Goal: Task Accomplishment & Management: Complete application form

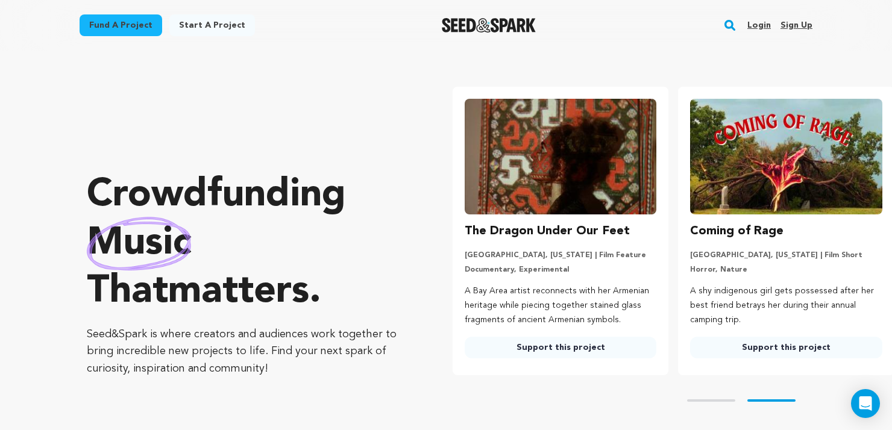
scroll to position [0, 236]
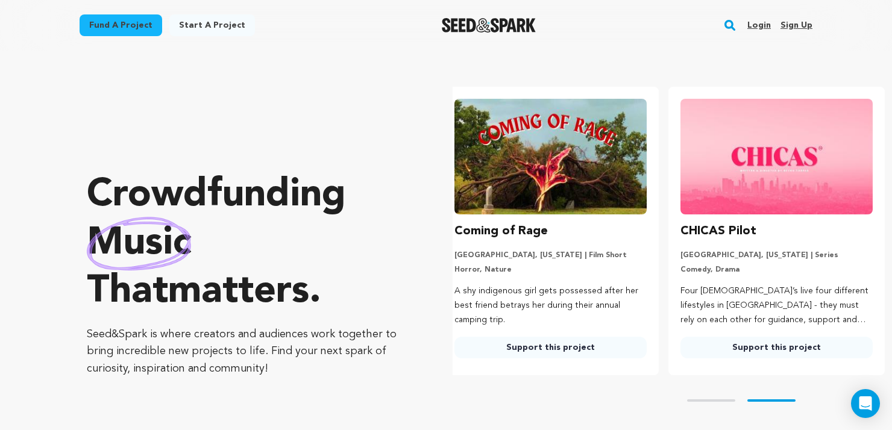
click at [792, 23] on link "Sign up" at bounding box center [797, 25] width 32 height 19
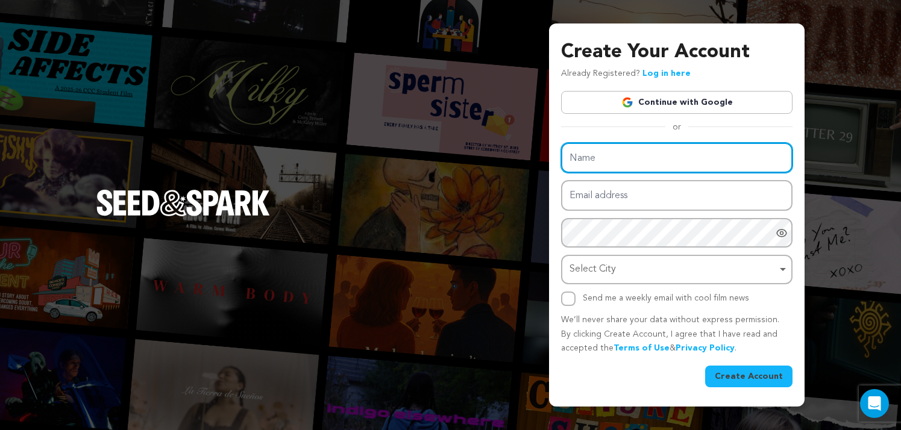
click at [587, 148] on input "Name" at bounding box center [676, 158] width 231 height 31
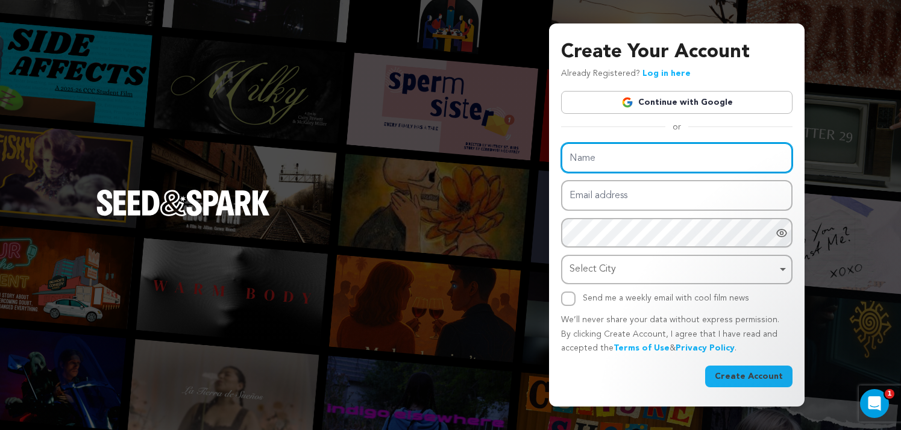
paste input "Carbyne Fitness Singapore"
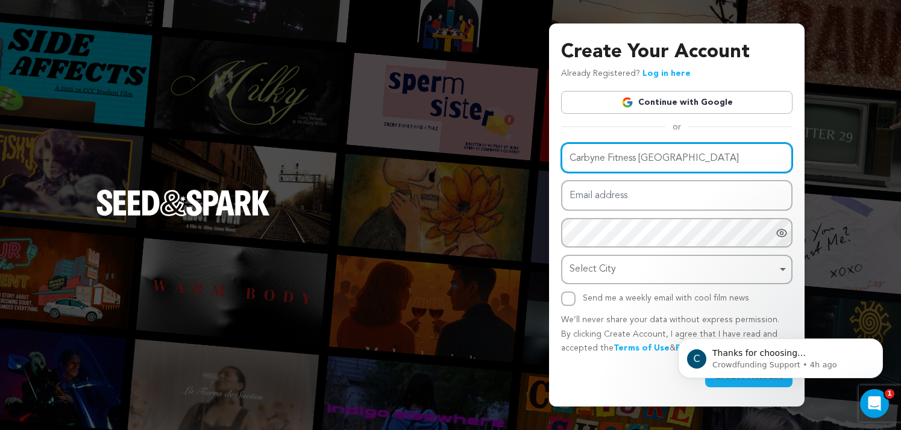
click at [581, 161] on input "Carbyne Fitness Singapore" at bounding box center [676, 158] width 231 height 31
paste input "carbynesg"
type input "carbynesg"
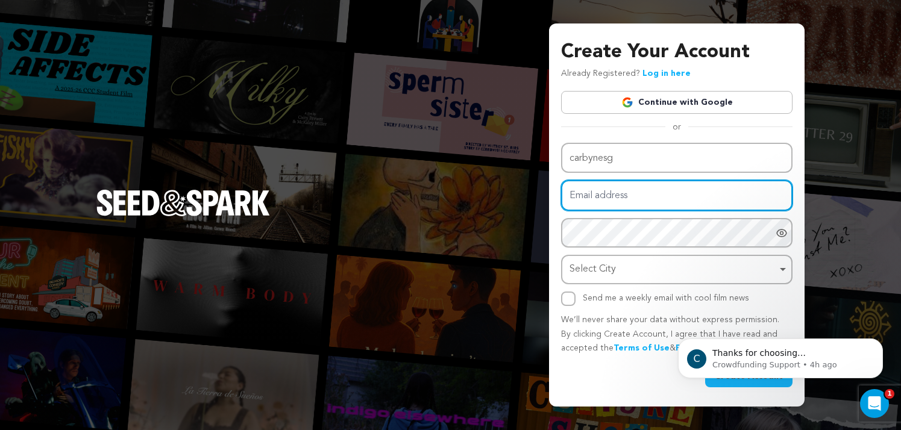
click at [626, 204] on input "Email address" at bounding box center [676, 195] width 231 height 31
drag, startPoint x: 594, startPoint y: 195, endPoint x: 612, endPoint y: 204, distance: 20.0
click at [594, 195] on input "Email address" at bounding box center [676, 195] width 231 height 31
paste input "carbynefitnessinsg@gmail.com"
type input "carbynefitnessinsg@gmail.com"
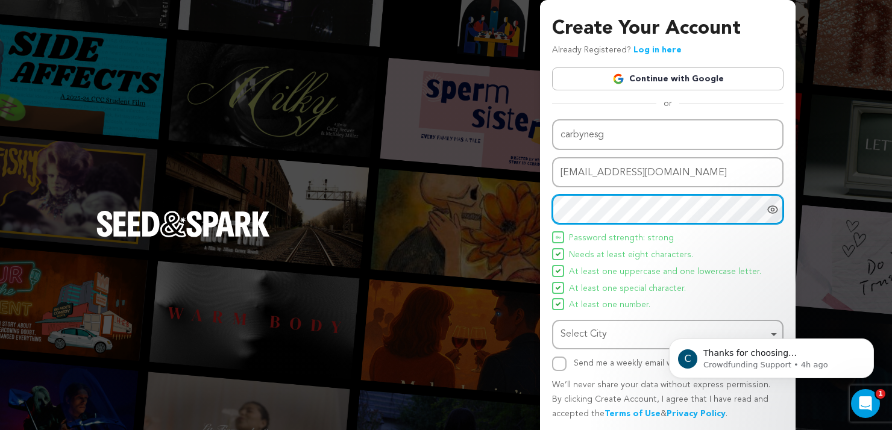
click at [591, 336] on div "Select City Remove item" at bounding box center [664, 334] width 207 height 17
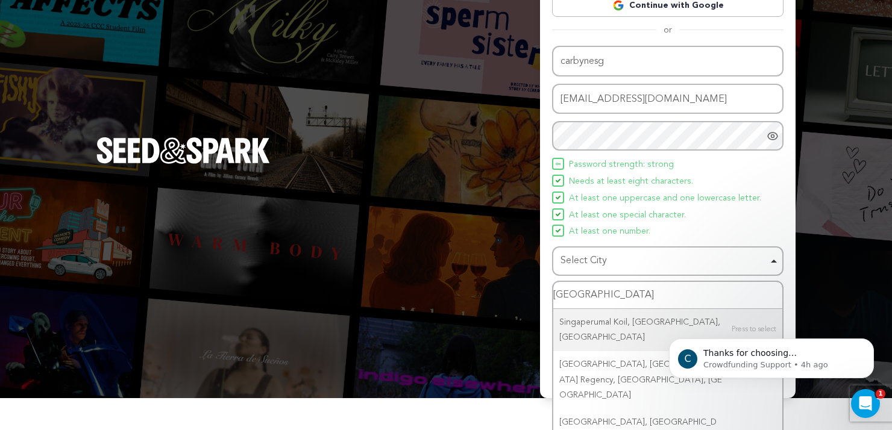
scroll to position [78, 0]
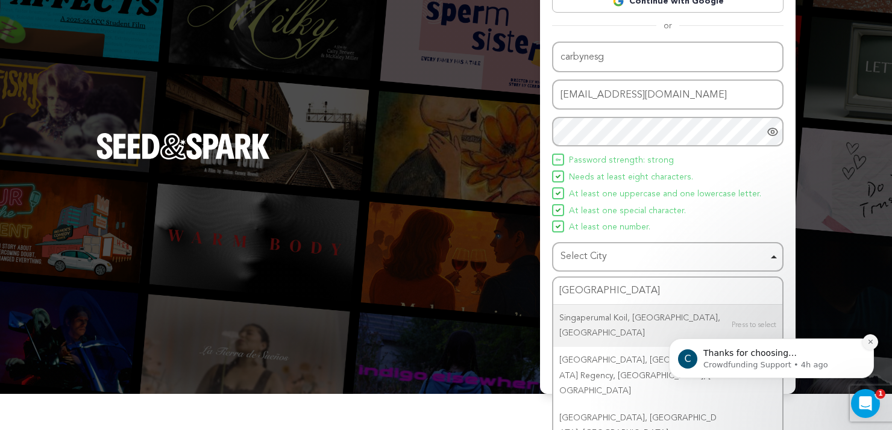
click at [871, 340] on icon "Dismiss notification" at bounding box center [871, 342] width 7 height 7
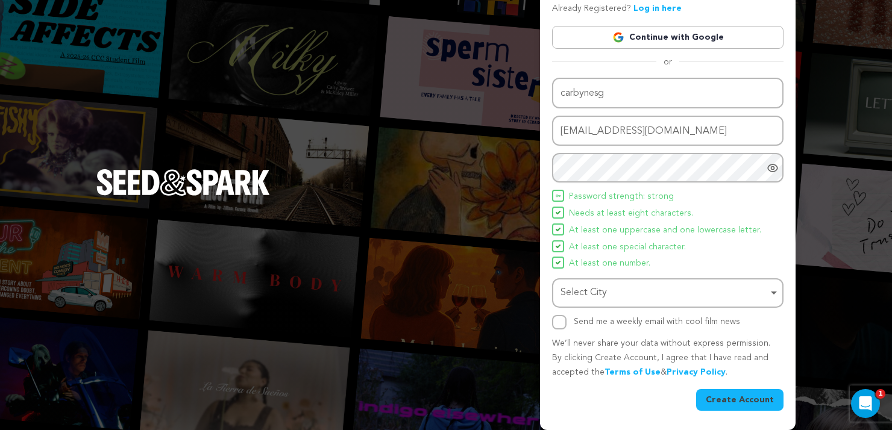
click at [643, 301] on div "Select City Remove item" at bounding box center [664, 293] width 207 height 17
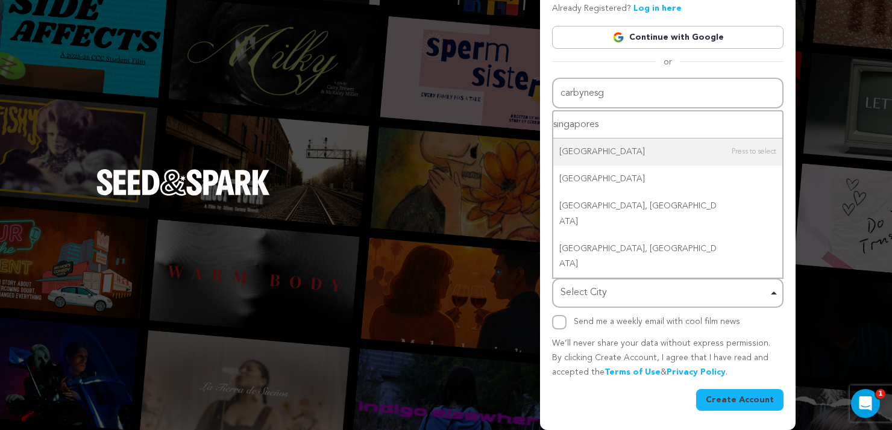
type input "singapore"
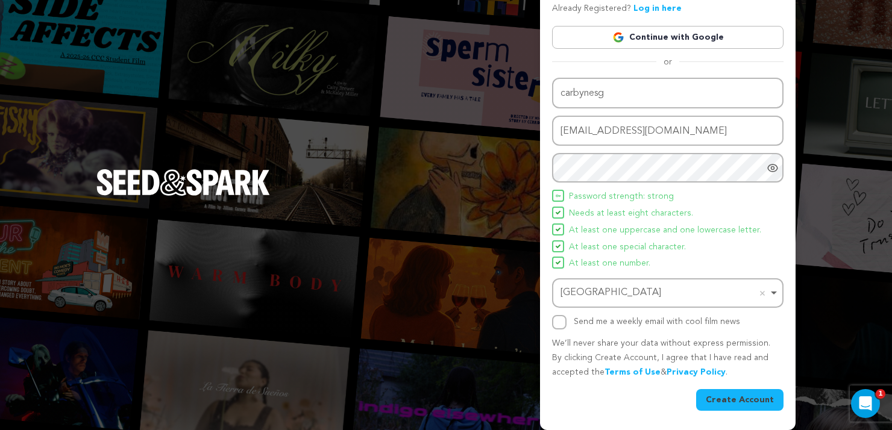
click at [745, 403] on button "Create Account" at bounding box center [739, 400] width 87 height 22
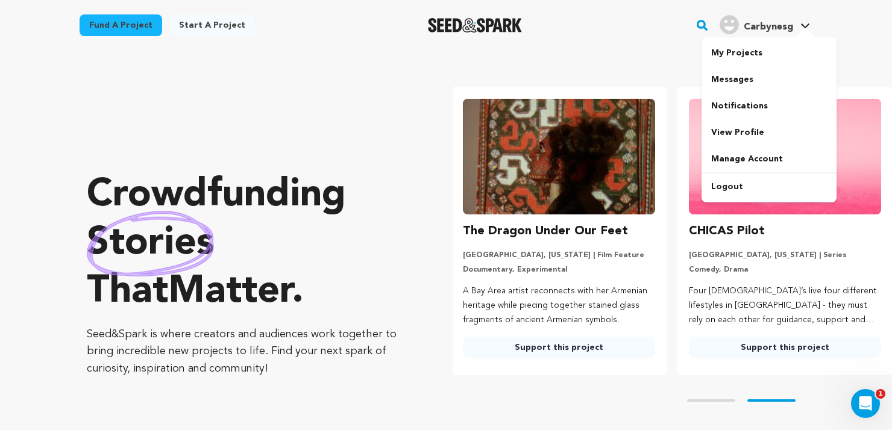
scroll to position [0, 236]
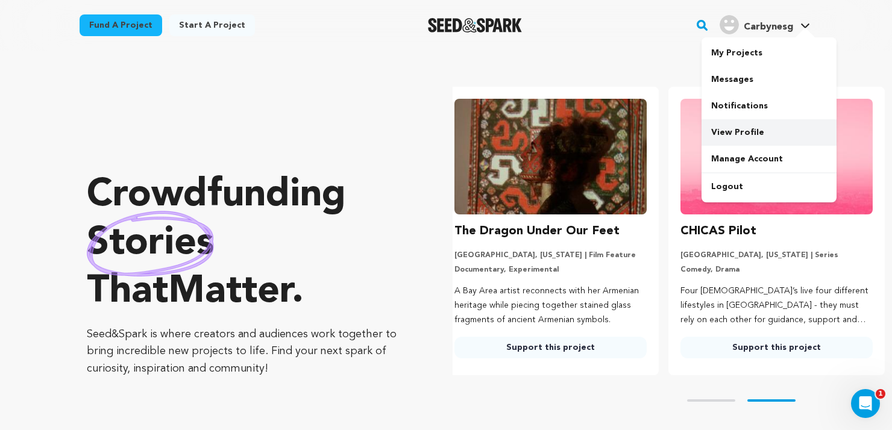
click at [736, 127] on link "View Profile" at bounding box center [769, 132] width 135 height 27
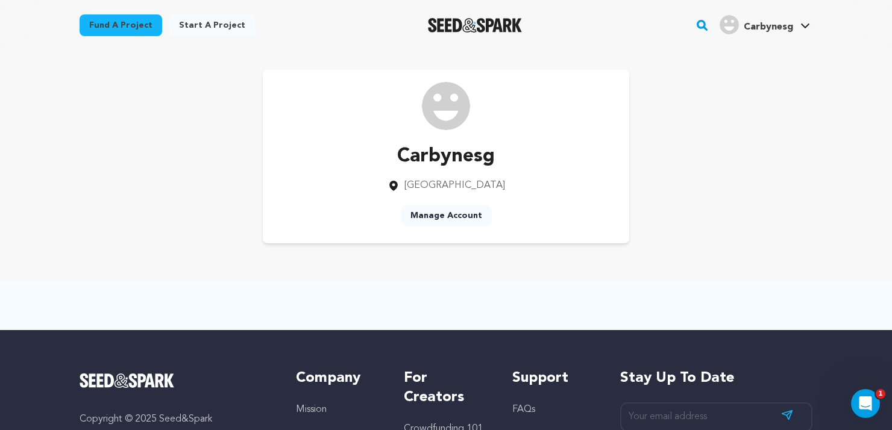
click at [446, 221] on link "Manage Account" at bounding box center [446, 216] width 91 height 22
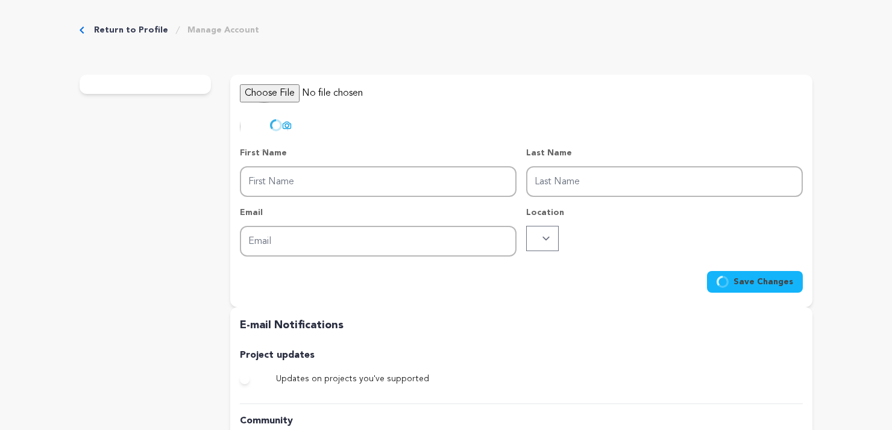
type input "Carbynesg"
type input "[EMAIL_ADDRESS][DOMAIN_NAME]"
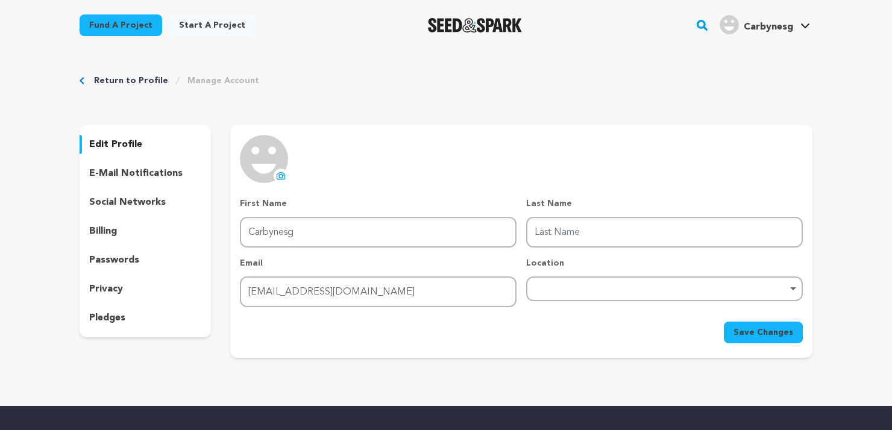
click at [279, 171] on icon at bounding box center [281, 176] width 10 height 10
click at [772, 290] on div "Remove item" at bounding box center [664, 288] width 265 height 5
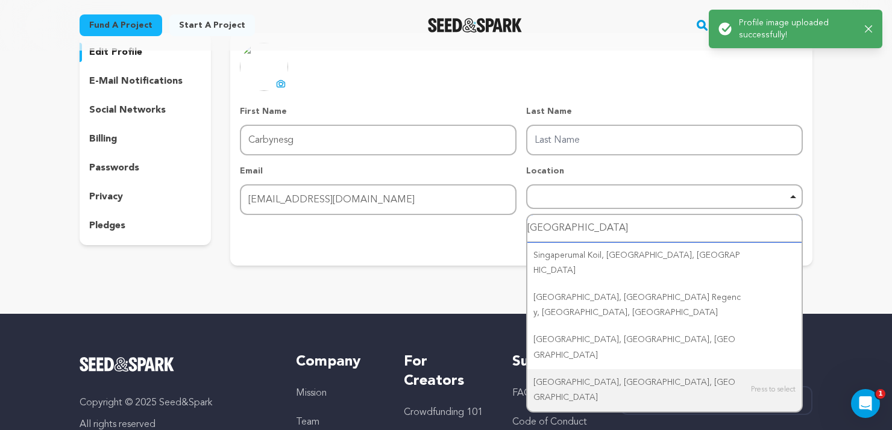
scroll to position [181, 0]
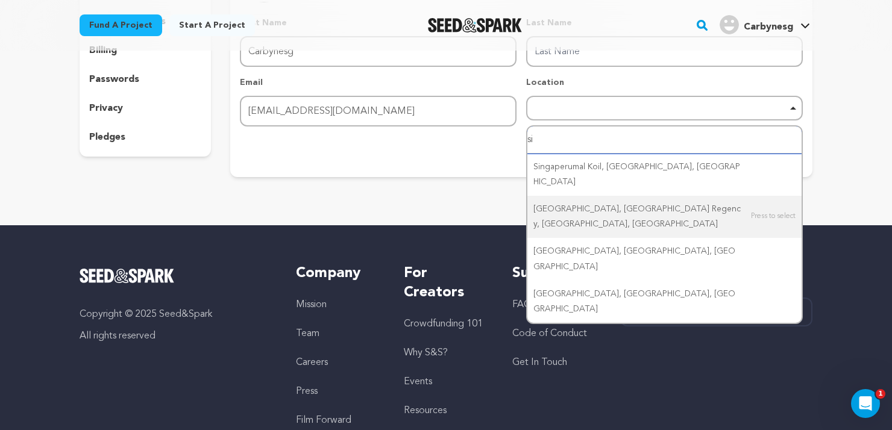
type input "s"
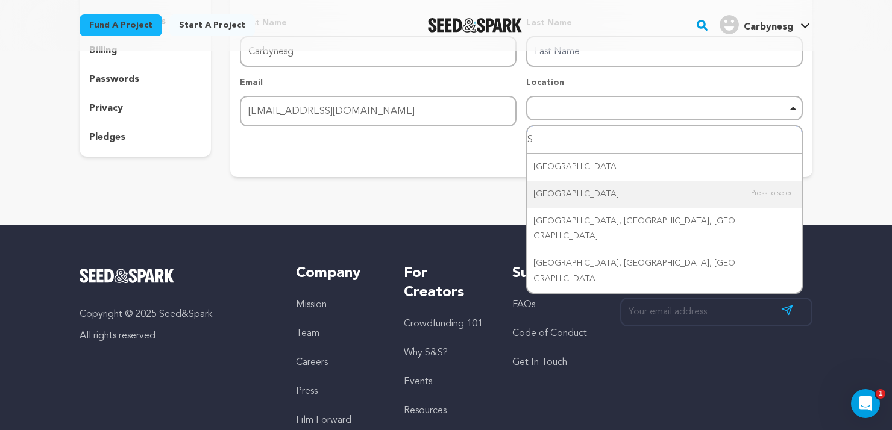
type input "Si"
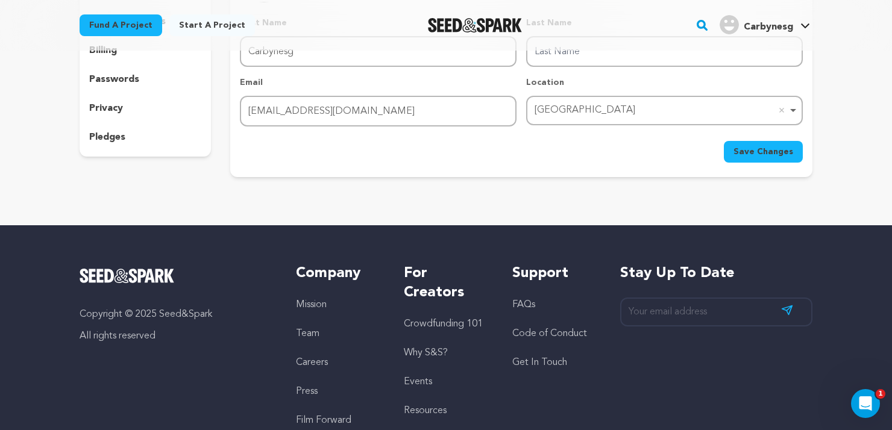
click at [441, 172] on div "uploading spinner upload profile image First Name First Name Carbynesg Last Nam…" at bounding box center [521, 61] width 582 height 233
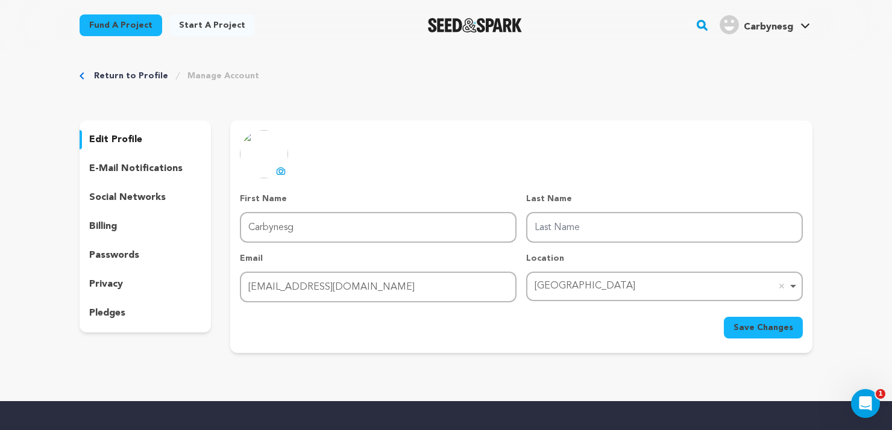
scroll to position [0, 0]
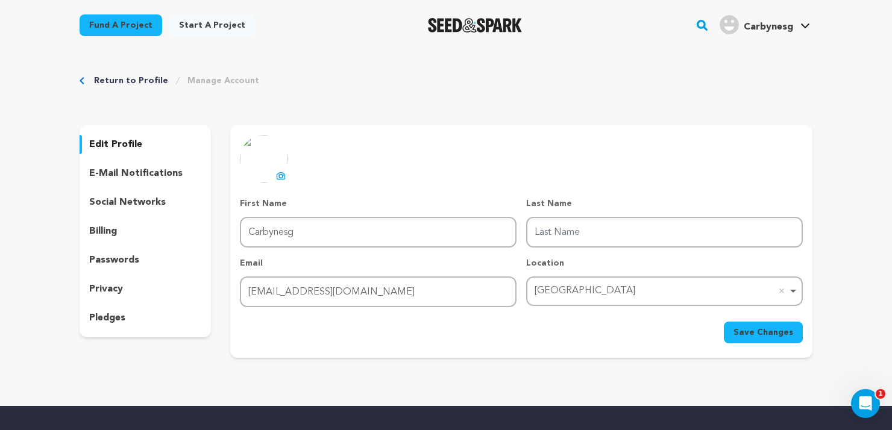
click at [768, 329] on span "Save Changes" at bounding box center [764, 333] width 60 height 12
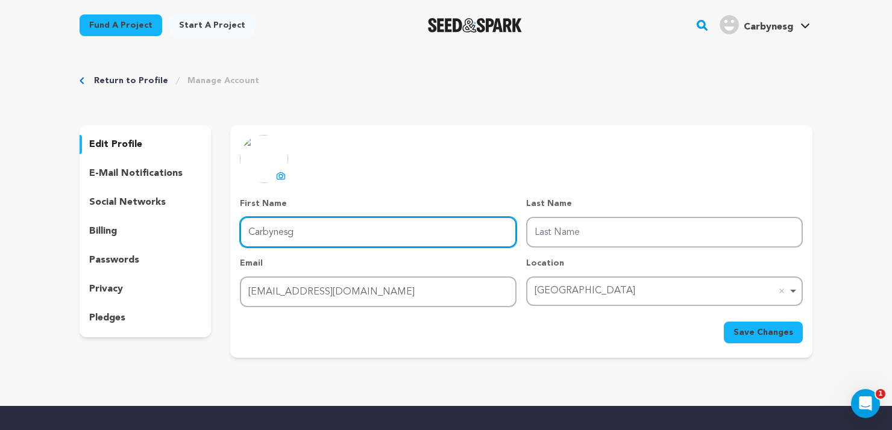
drag, startPoint x: 287, startPoint y: 235, endPoint x: 221, endPoint y: 232, distance: 65.8
click at [221, 232] on div "edit profile e-mail notifications social networks billing passwords privacy ple…" at bounding box center [446, 241] width 733 height 233
paste input "Fitness"
drag, startPoint x: 329, startPoint y: 236, endPoint x: 288, endPoint y: 231, distance: 41.3
click at [288, 231] on input "Carbyne Fitness" at bounding box center [378, 232] width 277 height 31
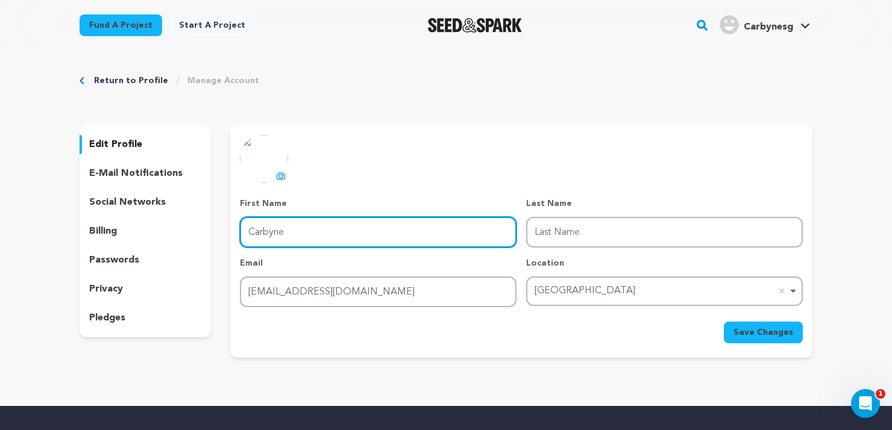
type input "Carbyne"
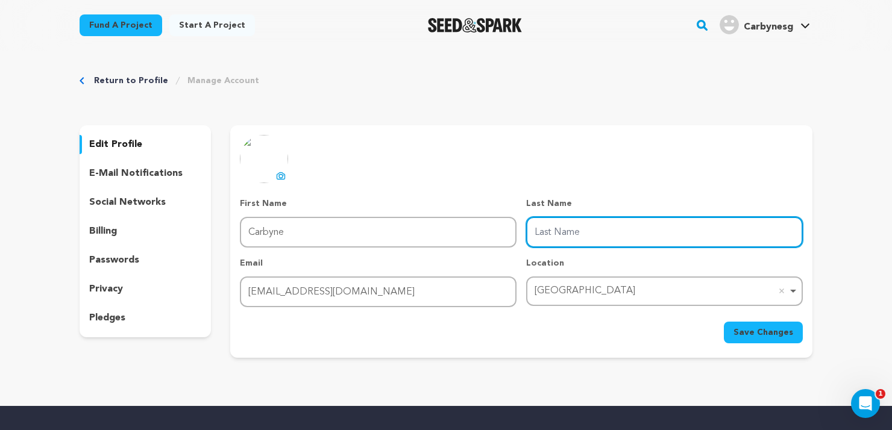
paste input "Fitness"
type input "Fitness"
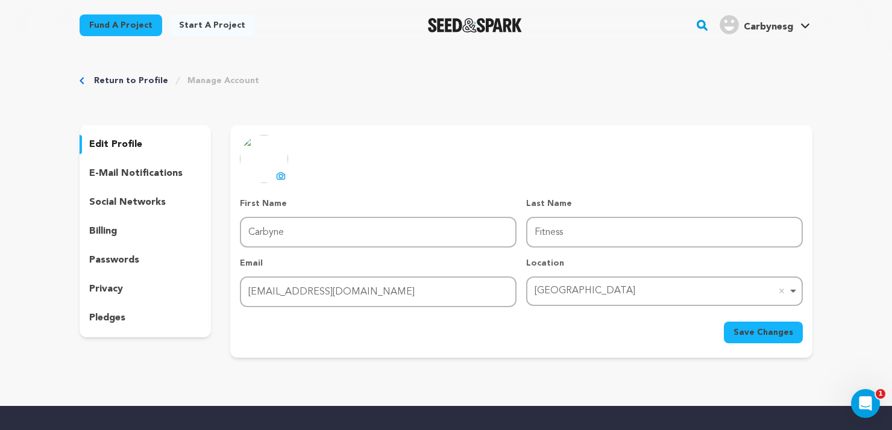
click at [761, 335] on span "Save Changes" at bounding box center [764, 333] width 60 height 12
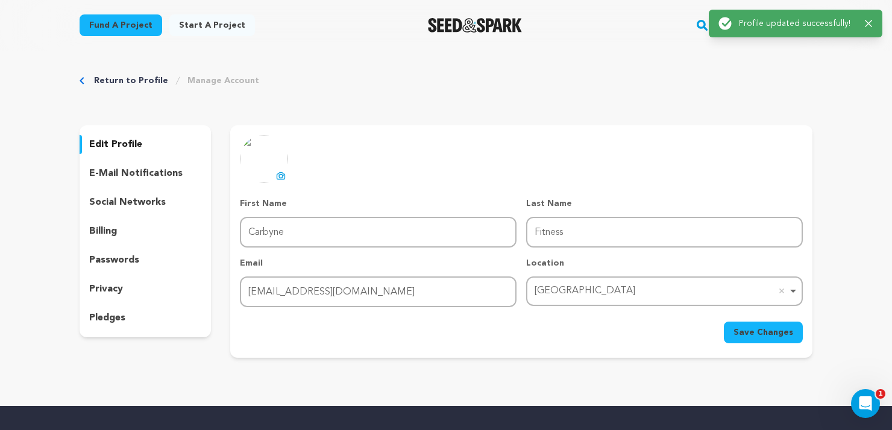
click at [143, 201] on p "social networks" at bounding box center [127, 202] width 77 height 14
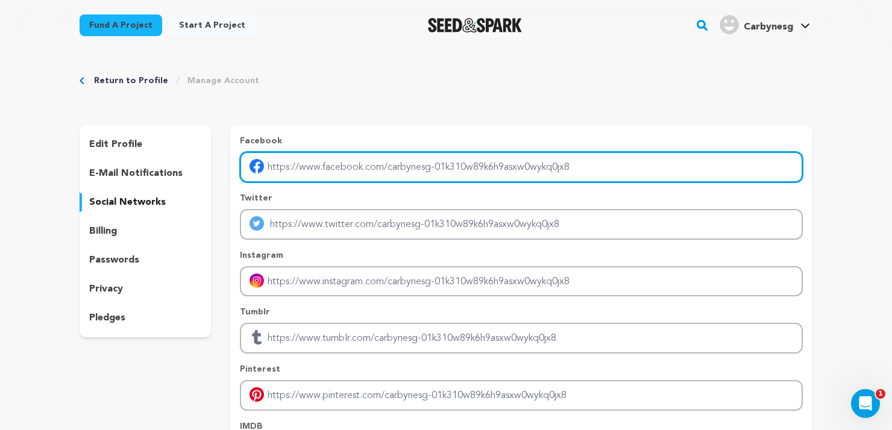
click at [403, 168] on input "Enter facebook profile link" at bounding box center [521, 167] width 563 height 31
paste input "https://www.facebook.com/carbyne.sg/"
type input "https://www.facebook.com/carbyne.sg/"
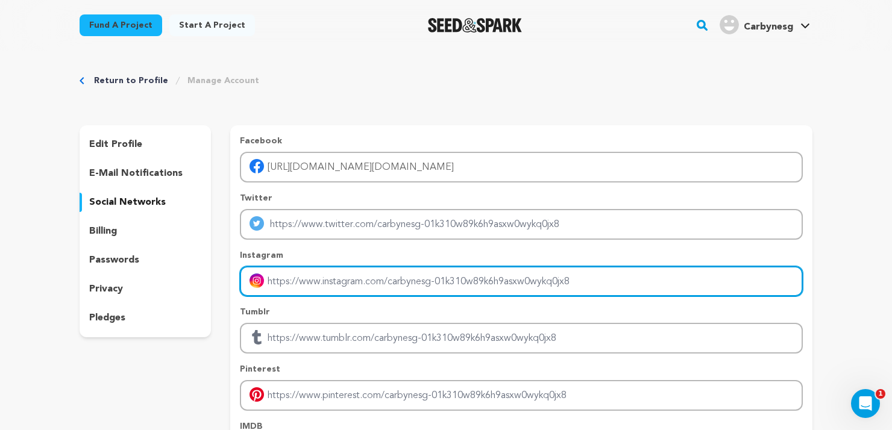
click at [344, 274] on input "Enter instagram handle link" at bounding box center [521, 281] width 563 height 31
paste input "https://www.instagram.com/carbyne.sg/"
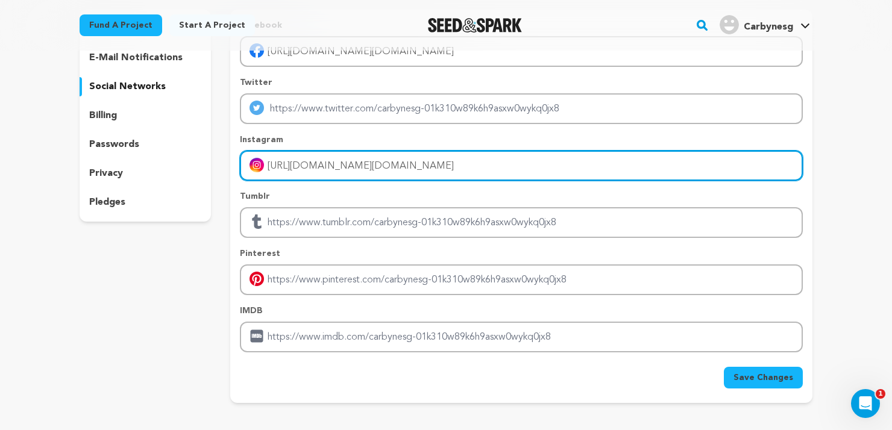
scroll to position [121, 0]
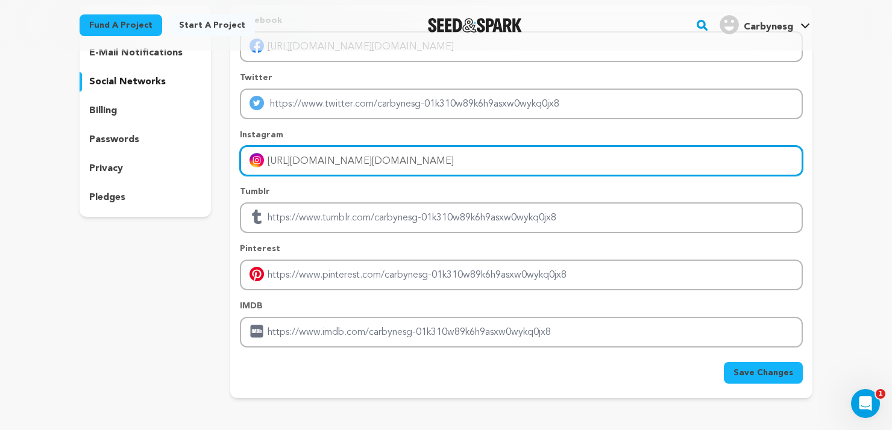
type input "https://www.instagram.com/carbyne.sg/"
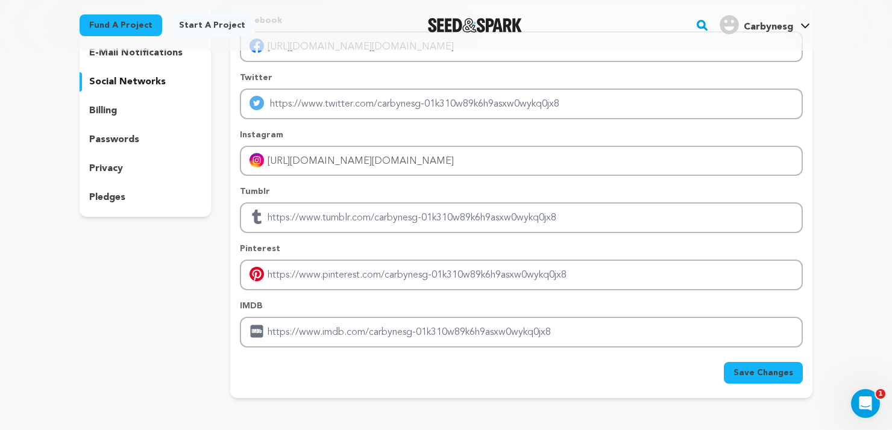
click at [738, 367] on button "Save Changes" at bounding box center [763, 373] width 79 height 22
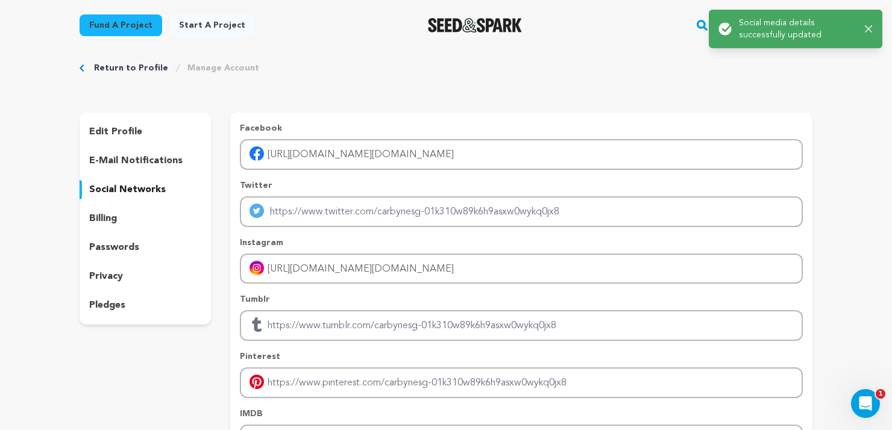
scroll to position [0, 0]
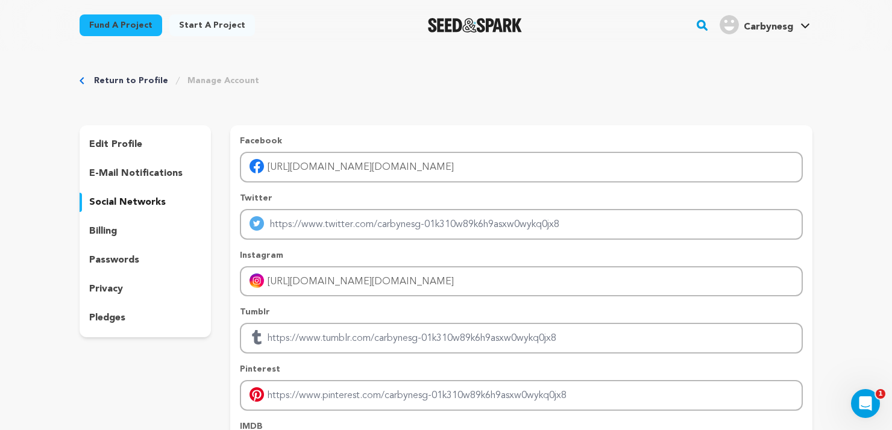
click at [109, 289] on p "privacy" at bounding box center [106, 289] width 34 height 14
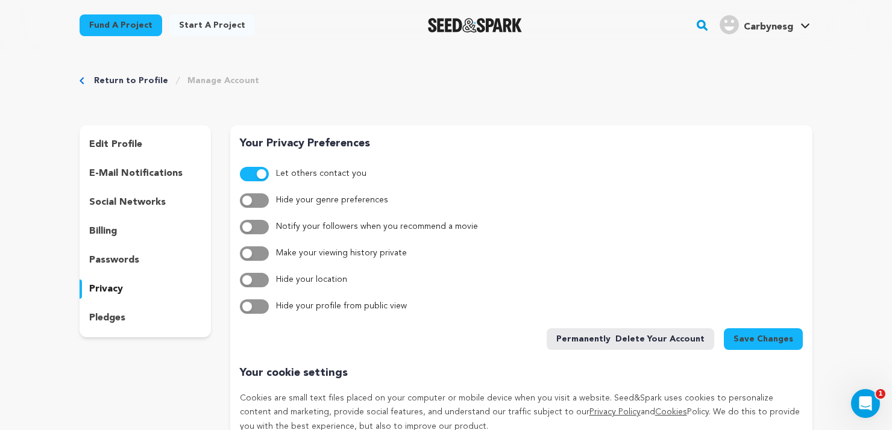
click at [110, 142] on p "edit profile" at bounding box center [115, 144] width 53 height 14
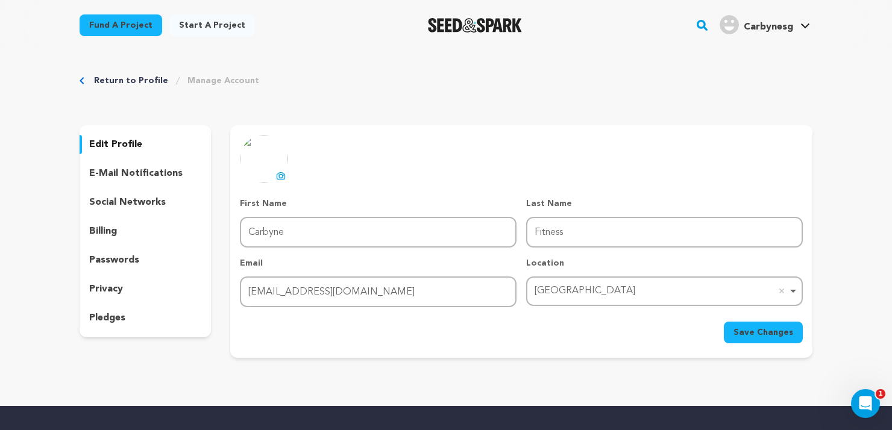
click at [780, 30] on span "Carbynesg" at bounding box center [768, 27] width 49 height 10
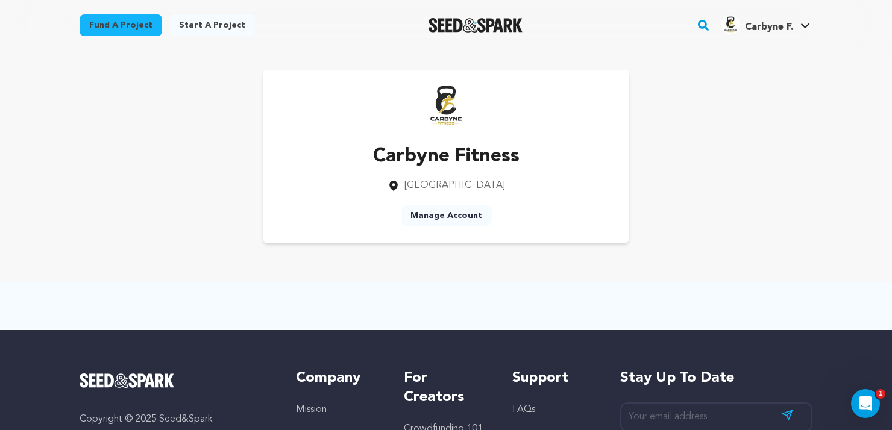
click at [174, 24] on link "Start a project" at bounding box center [212, 25] width 86 height 22
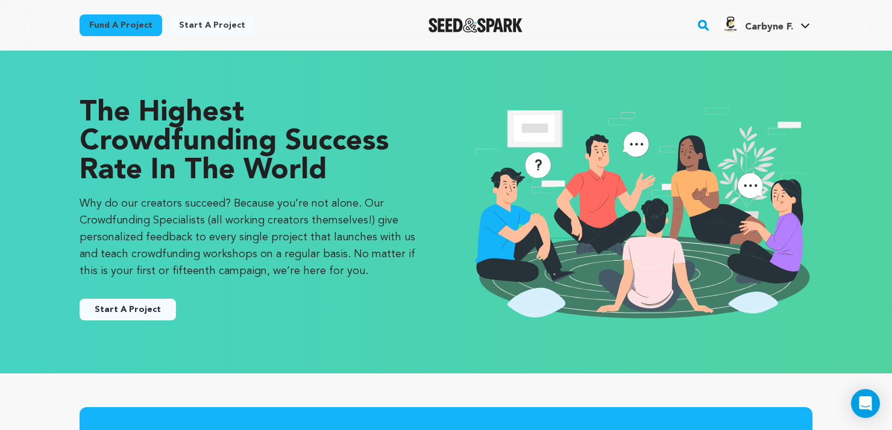
click at [150, 311] on button "Start A Project" at bounding box center [128, 310] width 96 height 22
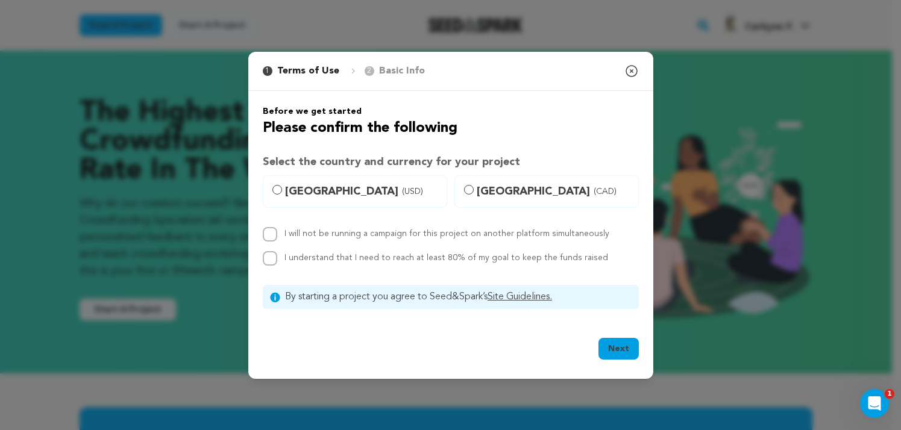
click at [330, 194] on span "[GEOGRAPHIC_DATA] (USD)" at bounding box center [362, 191] width 154 height 17
click at [282, 194] on input "[GEOGRAPHIC_DATA] (USD)" at bounding box center [277, 190] width 10 height 10
radio input "true"
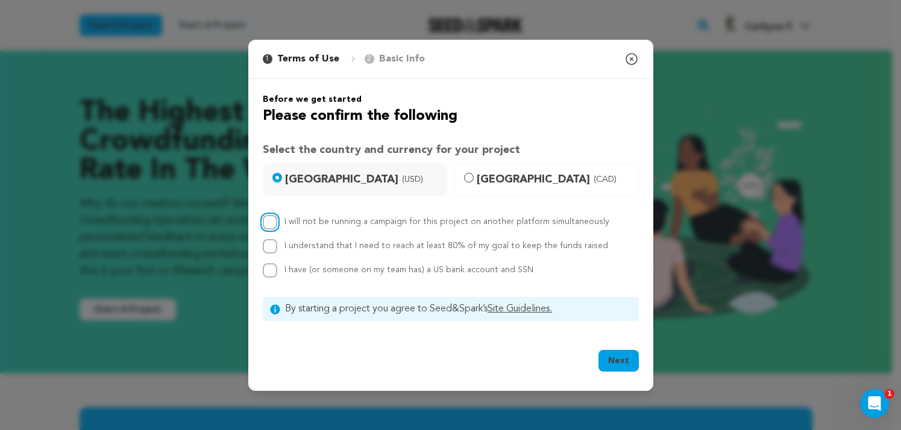
click at [271, 222] on input "I will not be running a campaign for this project on another platform simultane…" at bounding box center [270, 222] width 14 height 14
checkbox input "true"
click at [274, 244] on input "I understand that I need to reach at least 80% of my goal to keep the funds rai…" at bounding box center [270, 246] width 14 height 14
checkbox input "true"
click at [273, 272] on input "I have (or someone on my team has) a US bank account and SSN" at bounding box center [270, 270] width 14 height 14
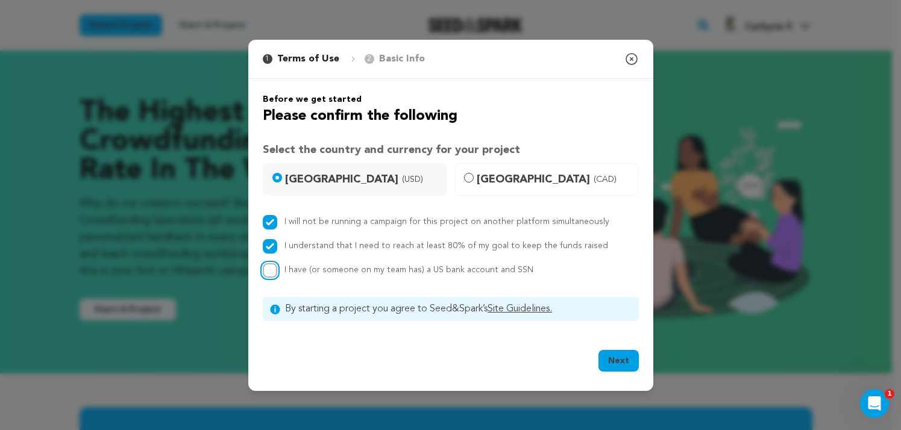
checkbox input "true"
click at [608, 359] on button "Next" at bounding box center [619, 361] width 40 height 22
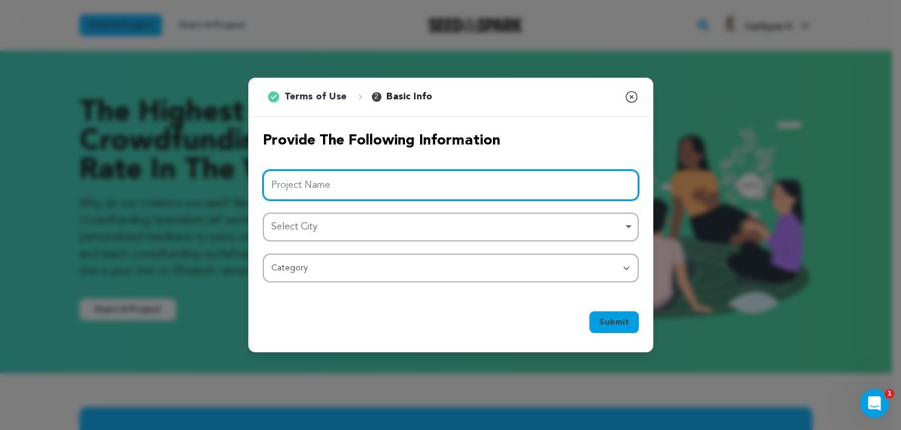
click at [362, 183] on input "Project Name" at bounding box center [451, 185] width 376 height 31
paste input "Carbyne Fitness Singapore"
click at [351, 235] on div "Select City Remove item" at bounding box center [447, 227] width 352 height 17
type input "Carbyne Fitness Singapore"
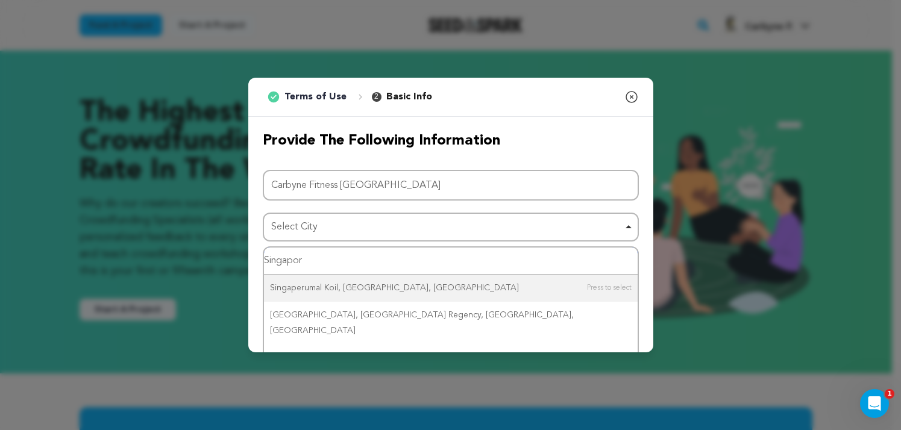
type input "Singapore"
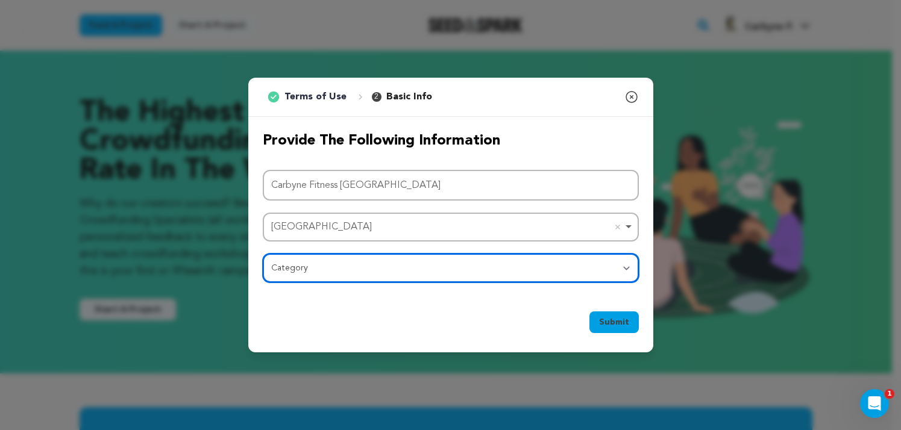
click at [364, 263] on select "Category Film Feature Film Short Series Film Festival Company Music Video VR Ex…" at bounding box center [451, 268] width 376 height 29
select select "10117"
click at [263, 254] on select "Category Film Feature Film Short Series Film Festival Company Music Video VR Ex…" at bounding box center [451, 268] width 376 height 29
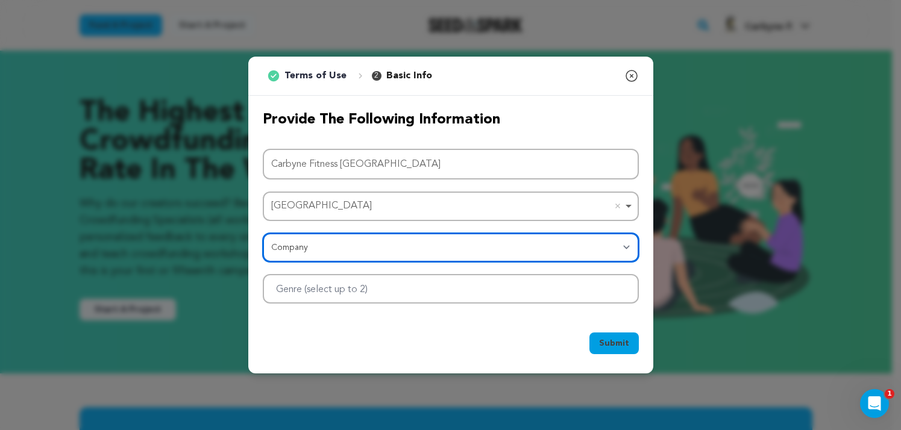
click at [496, 291] on div at bounding box center [451, 289] width 376 height 30
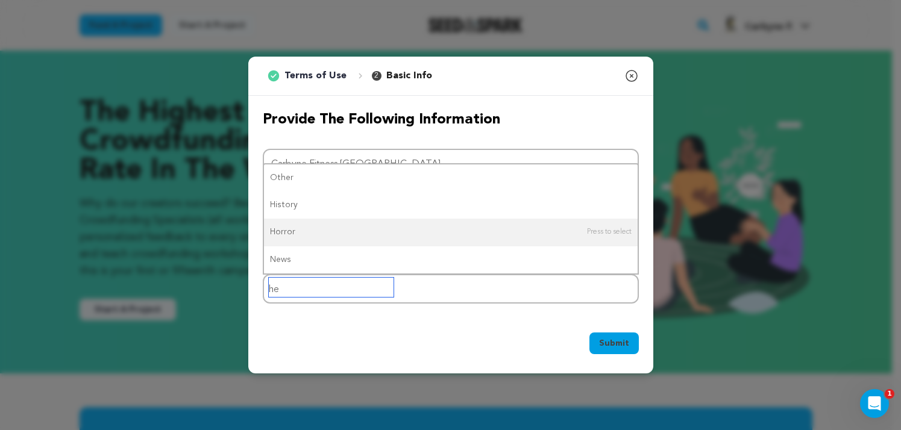
type input "h"
type input "spo"
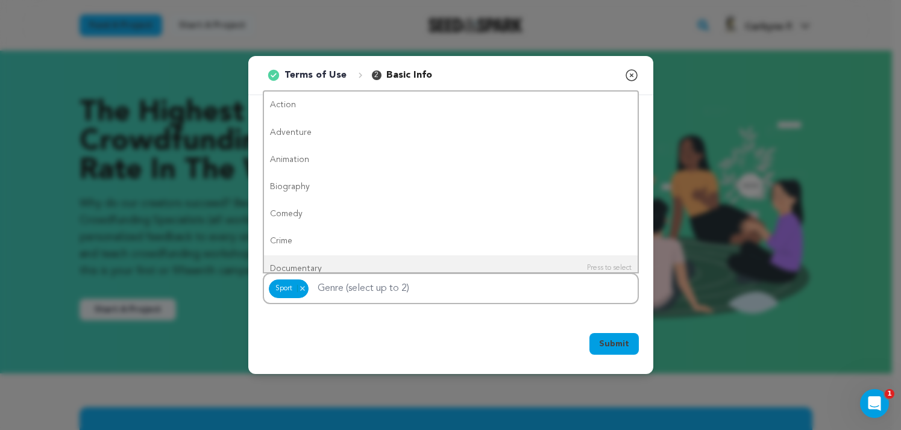
click at [610, 342] on span "Submit" at bounding box center [614, 344] width 30 height 12
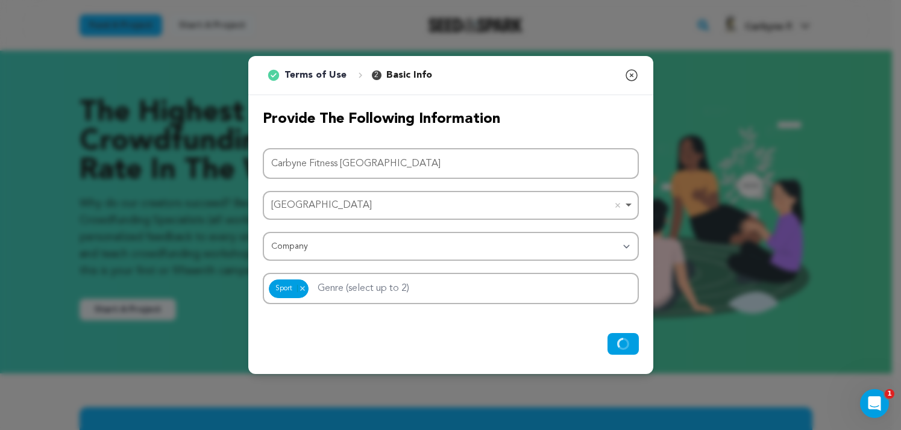
click at [622, 344] on icon "submit" at bounding box center [623, 344] width 12 height 12
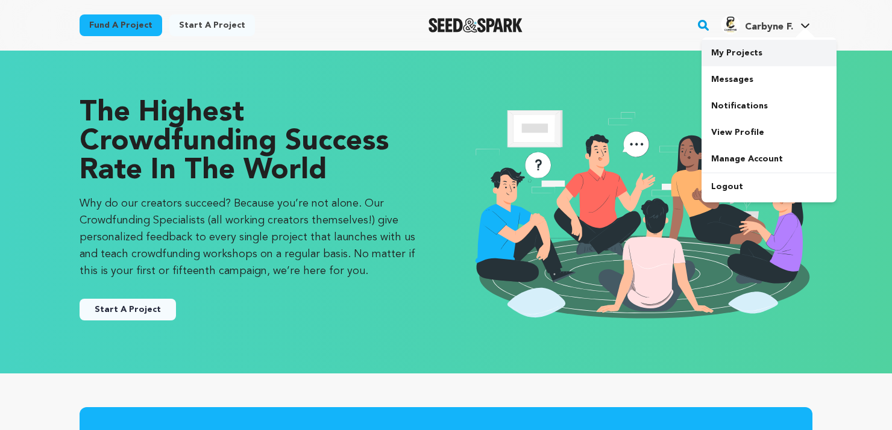
click at [730, 54] on link "My Projects" at bounding box center [769, 53] width 135 height 27
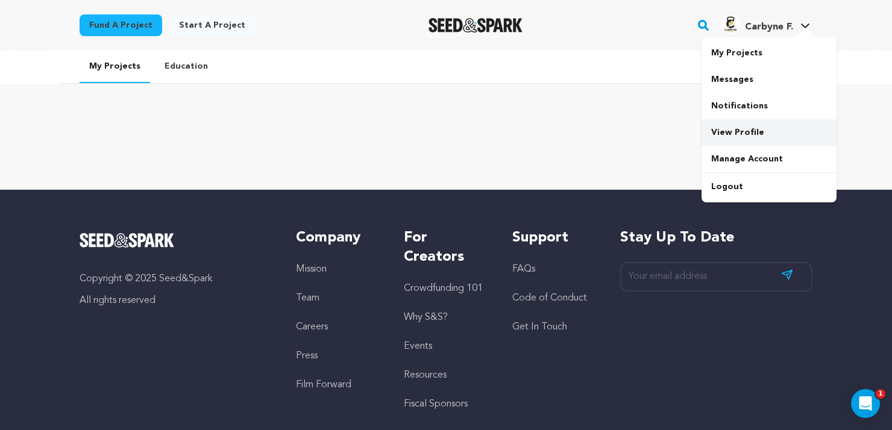
click at [751, 137] on link "View Profile" at bounding box center [769, 132] width 135 height 27
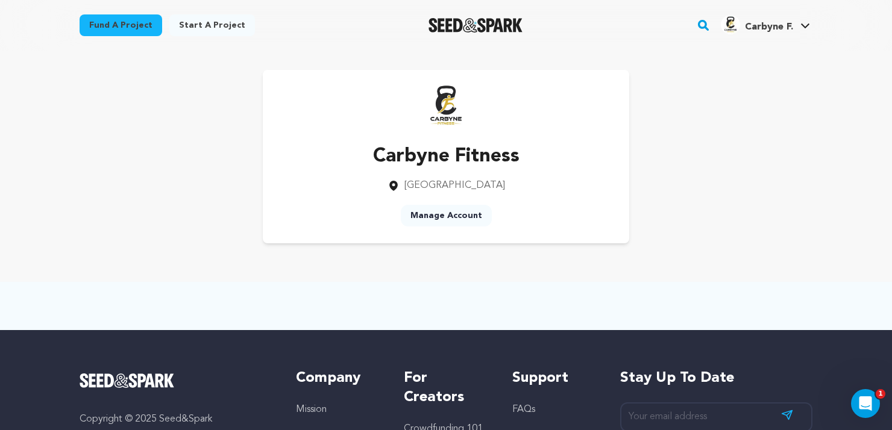
click at [205, 30] on link "Start a project" at bounding box center [212, 25] width 86 height 22
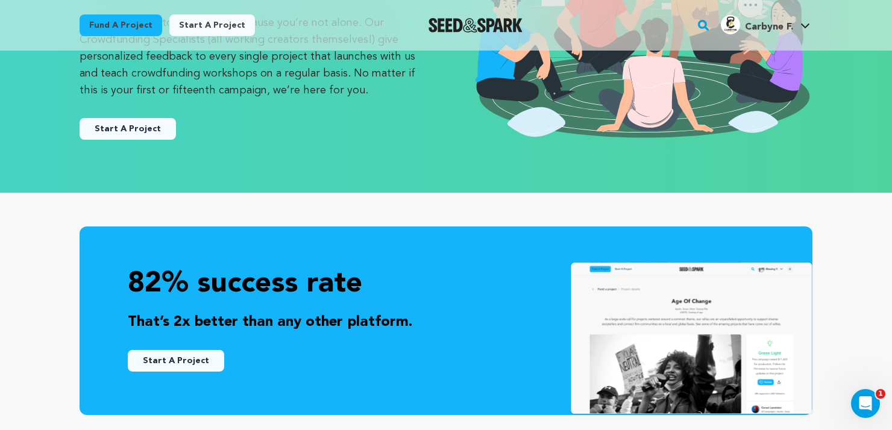
scroll to position [60, 0]
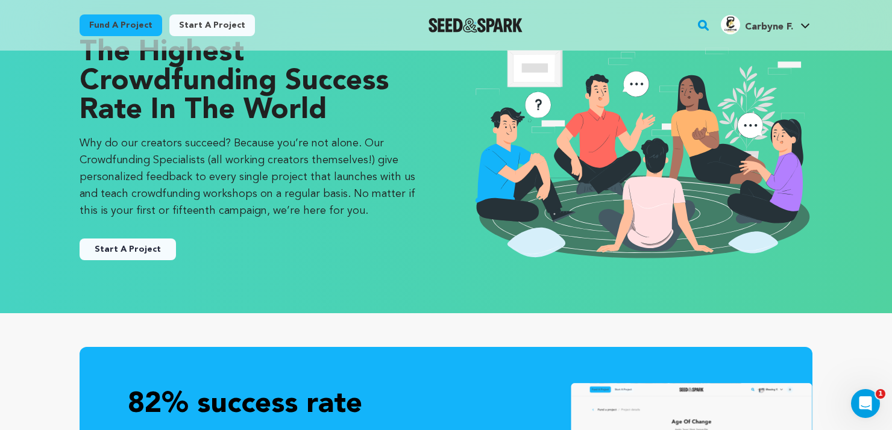
click at [110, 24] on link "Fund a project" at bounding box center [121, 25] width 83 height 22
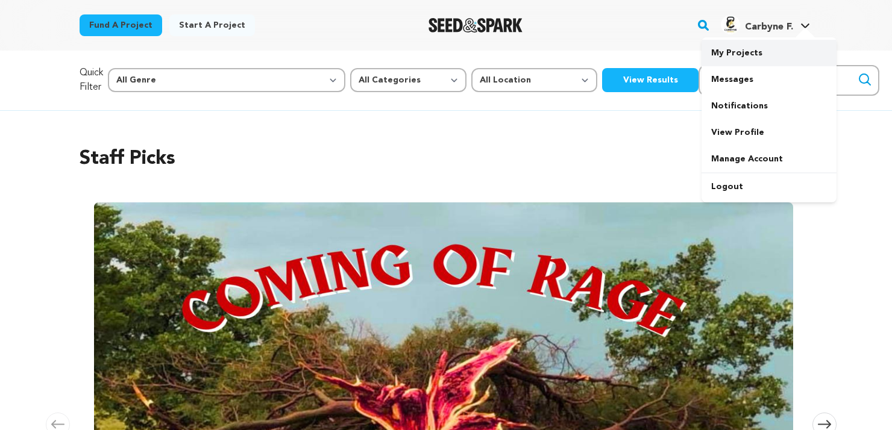
click at [745, 51] on link "My Projects" at bounding box center [769, 53] width 135 height 27
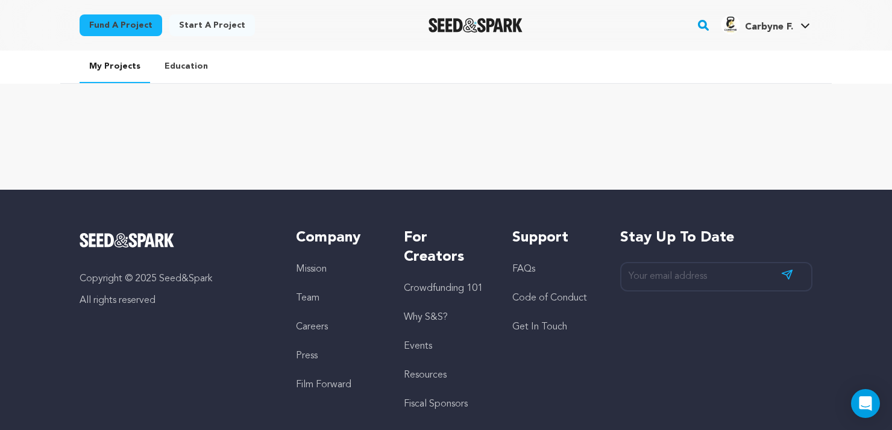
click at [198, 16] on link "Start a project" at bounding box center [212, 25] width 86 height 22
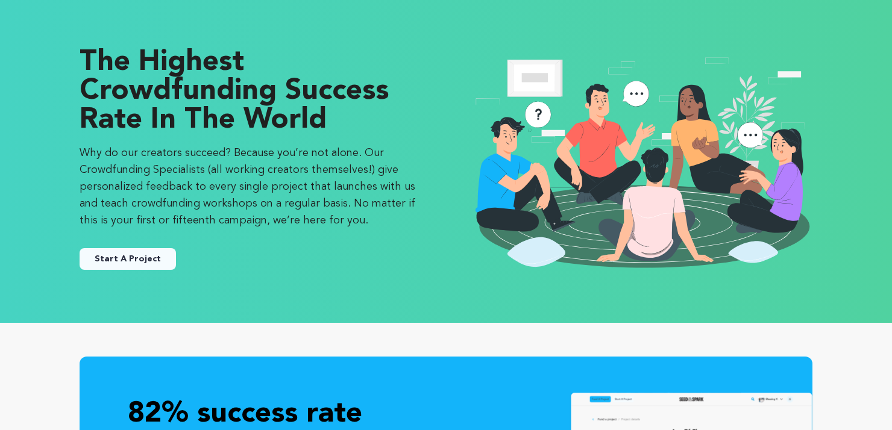
click at [127, 262] on button "Start A Project" at bounding box center [128, 259] width 96 height 22
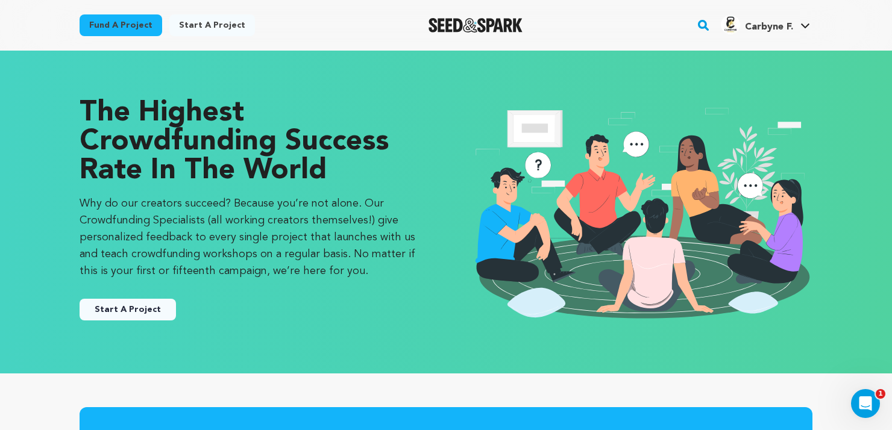
click at [136, 309] on button "Start A Project" at bounding box center [128, 310] width 96 height 22
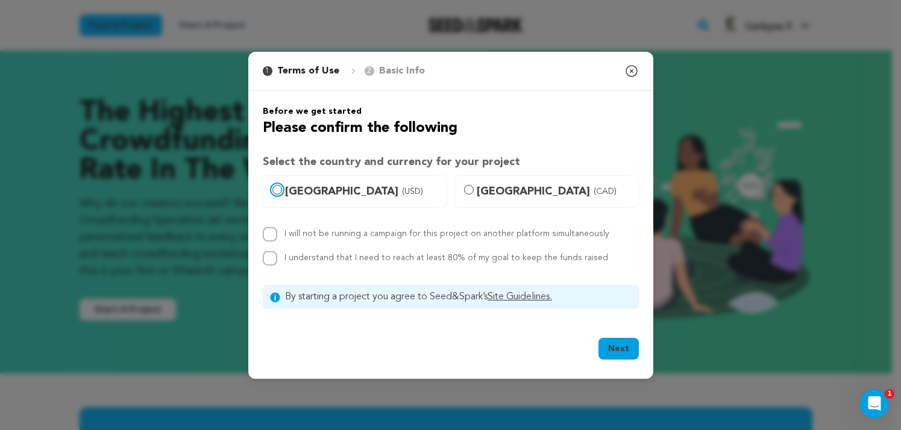
click at [278, 189] on input "[GEOGRAPHIC_DATA] (USD)" at bounding box center [277, 190] width 10 height 10
radio input "true"
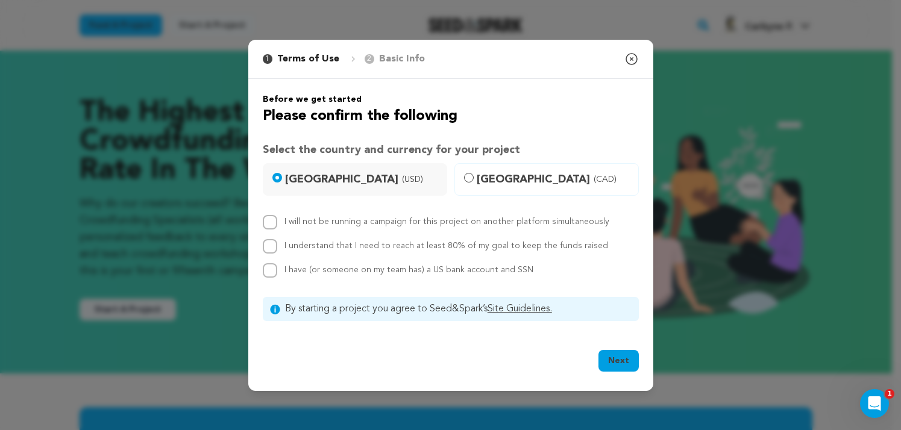
click at [271, 235] on div "I will not be running a campaign for this project on another platform simultane…" at bounding box center [451, 246] width 376 height 63
click at [271, 247] on input "I understand that I need to reach at least 80% of my goal to keep the funds rai…" at bounding box center [270, 246] width 14 height 14
checkbox input "true"
click at [269, 223] on input "I will not be running a campaign for this project on another platform simultane…" at bounding box center [270, 222] width 14 height 14
checkbox input "true"
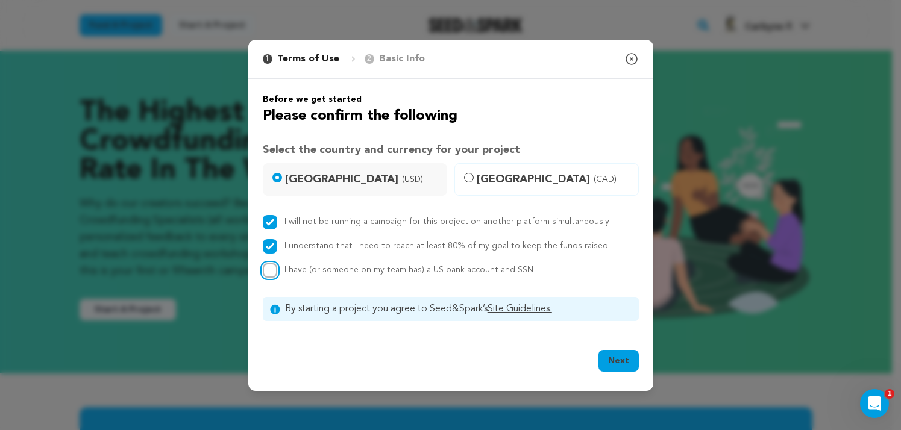
click at [273, 272] on input "I have (or someone on my team has) a US bank account and SSN" at bounding box center [270, 270] width 14 height 14
checkbox input "true"
click at [389, 59] on p "Basic Info" at bounding box center [402, 59] width 46 height 14
click at [614, 359] on button "Next" at bounding box center [619, 361] width 40 height 22
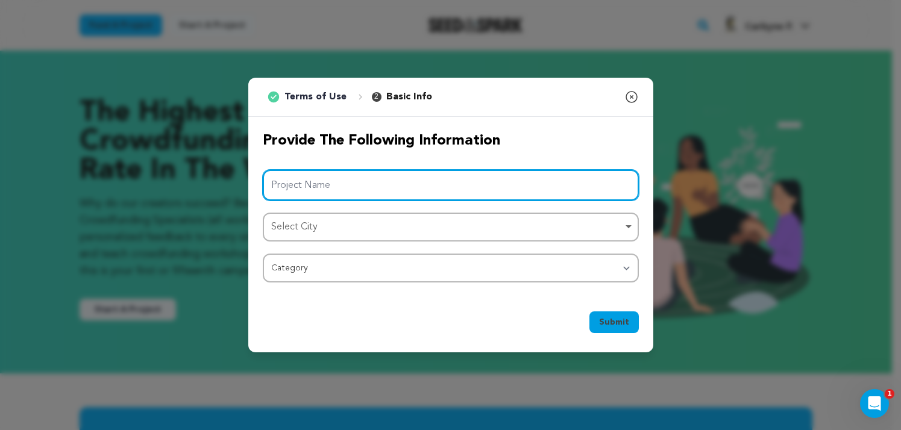
click at [374, 186] on input "Project Name" at bounding box center [451, 185] width 376 height 31
paste input "Carbyne Fitness [GEOGRAPHIC_DATA]"
click at [430, 236] on div "Select City Remove item" at bounding box center [447, 227] width 352 height 17
type input "Carbyne Fitness [GEOGRAPHIC_DATA]"
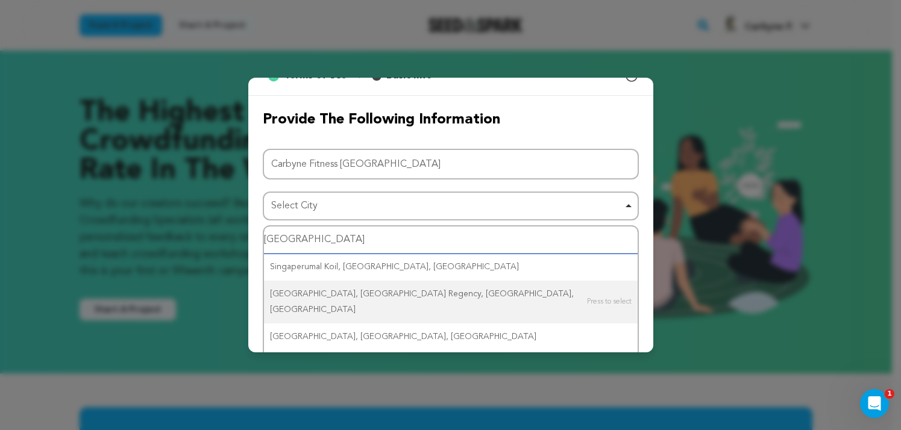
scroll to position [32, 0]
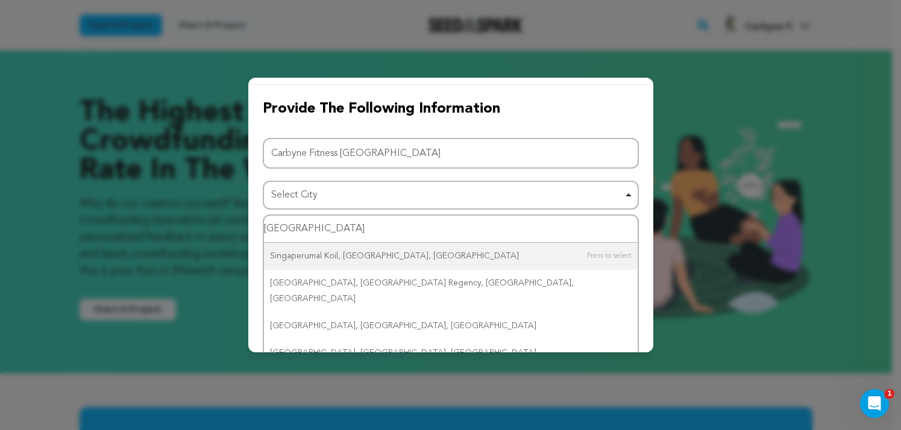
type input "singapor"
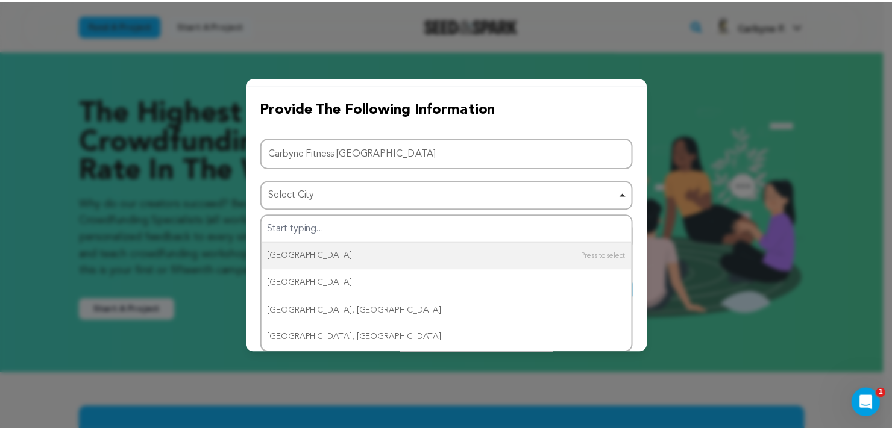
scroll to position [0, 0]
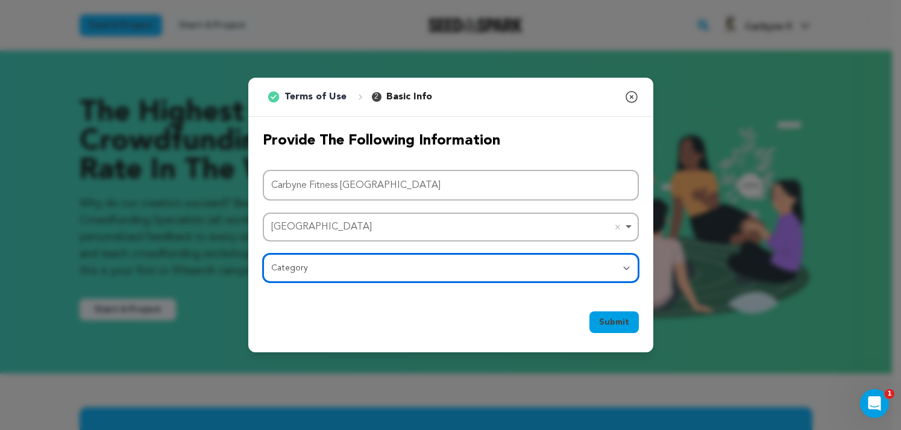
click at [374, 265] on select "Category Film Feature Film Short Series Film Festival Company Music Video VR Ex…" at bounding box center [451, 268] width 376 height 29
select select "10117"
click at [263, 254] on select "Category Film Feature Film Short Series Film Festival Company Music Video VR Ex…" at bounding box center [451, 268] width 376 height 29
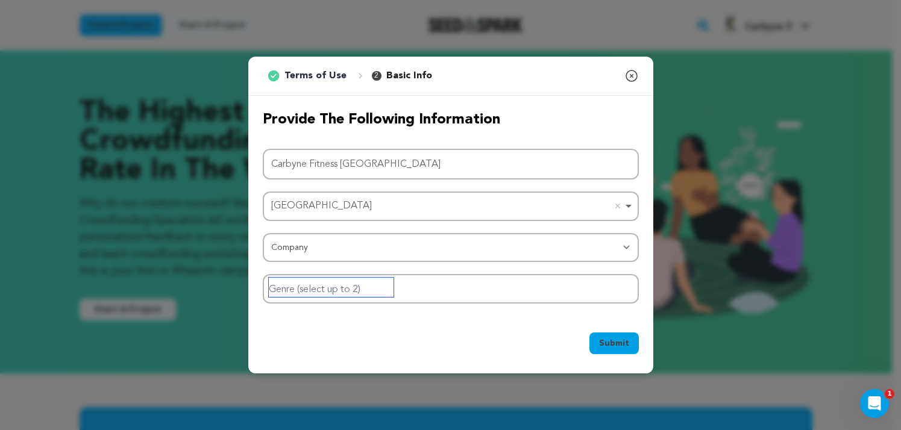
click at [348, 294] on input "Genre (select up to 2)" at bounding box center [331, 287] width 125 height 19
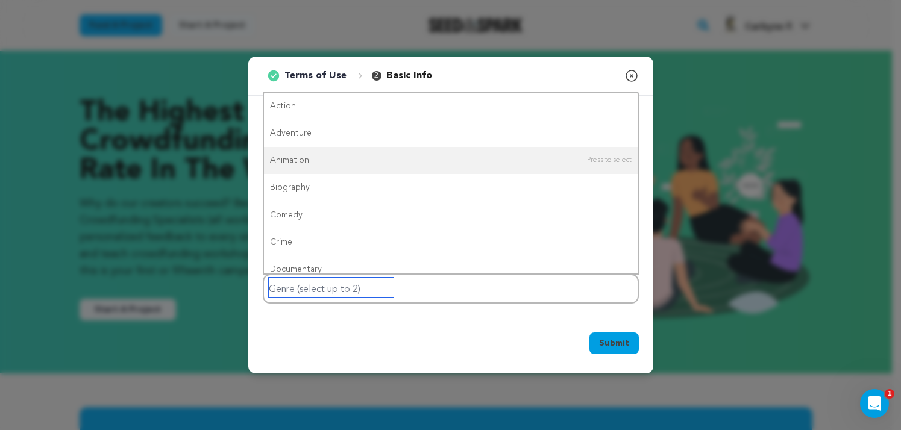
type input "s"
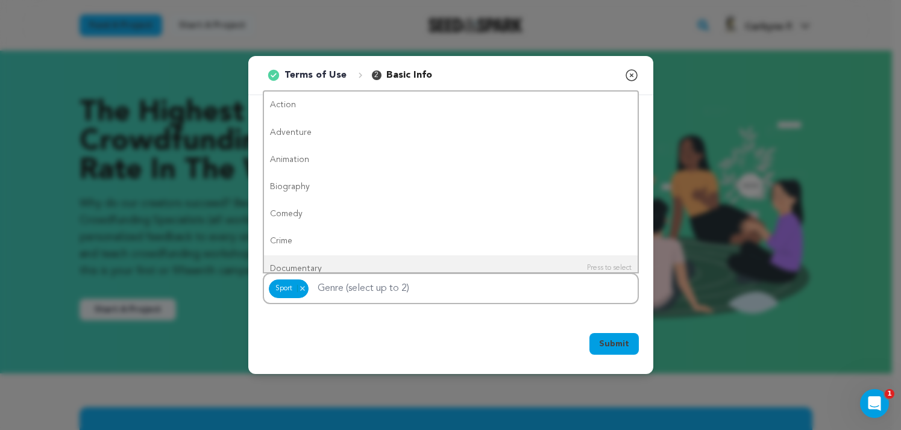
click at [625, 348] on span "Submit" at bounding box center [614, 344] width 30 height 12
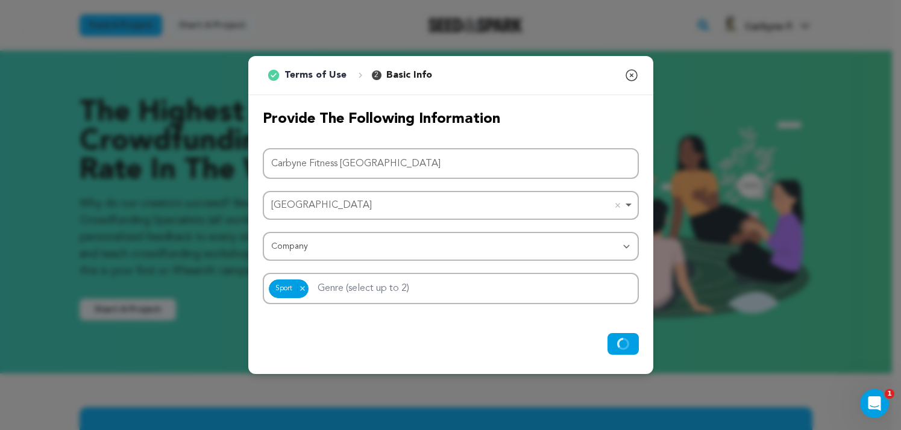
click at [400, 71] on p "Basic Info" at bounding box center [409, 75] width 46 height 14
click at [620, 348] on icon "submit" at bounding box center [621, 347] width 11 height 8
click at [619, 345] on circle "submit" at bounding box center [623, 344] width 12 height 12
click at [619, 344] on circle "submit" at bounding box center [623, 344] width 12 height 12
click at [634, 71] on icon "button" at bounding box center [631, 75] width 11 height 11
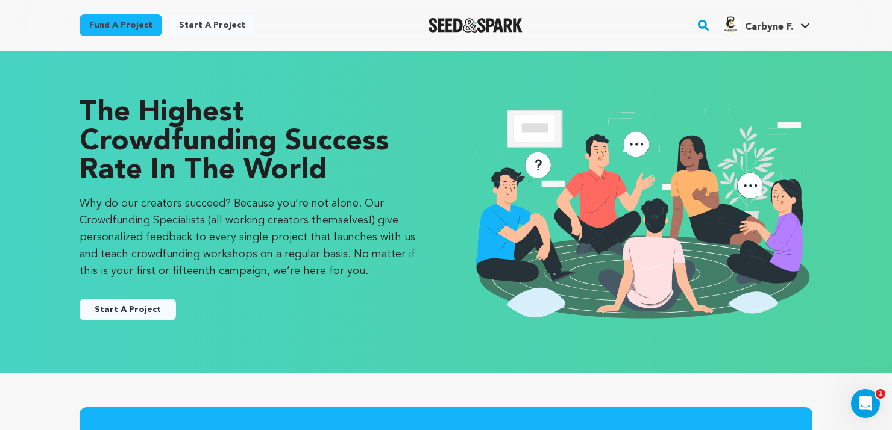
click at [755, 33] on h4 "Carbyne F." at bounding box center [769, 27] width 48 height 14
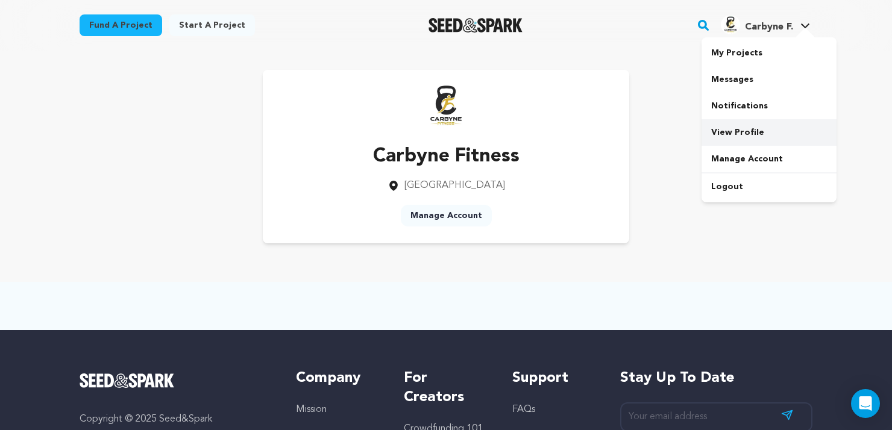
click at [750, 127] on link "View Profile" at bounding box center [769, 132] width 135 height 27
